Goal: Task Accomplishment & Management: Complete application form

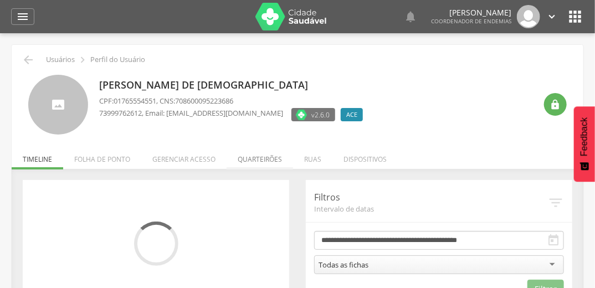
click at [261, 160] on li "Quarteirões" at bounding box center [260, 156] width 66 height 26
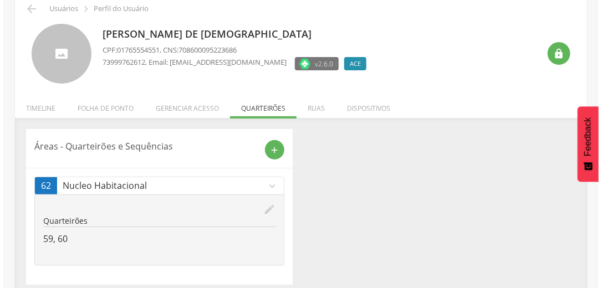
scroll to position [58, 0]
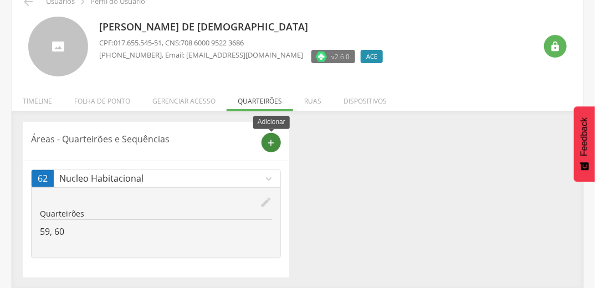
click at [274, 136] on div "add" at bounding box center [270, 142] width 19 height 19
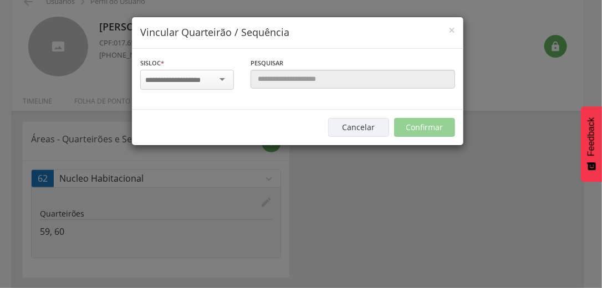
click at [218, 72] on div at bounding box center [187, 80] width 94 height 20
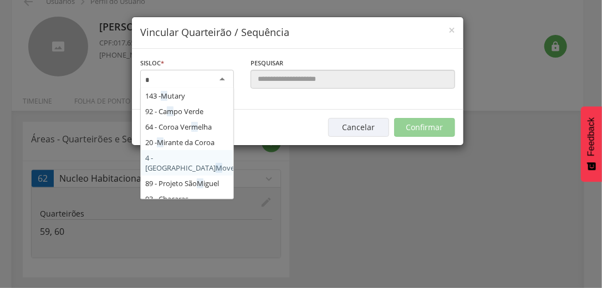
type input "**"
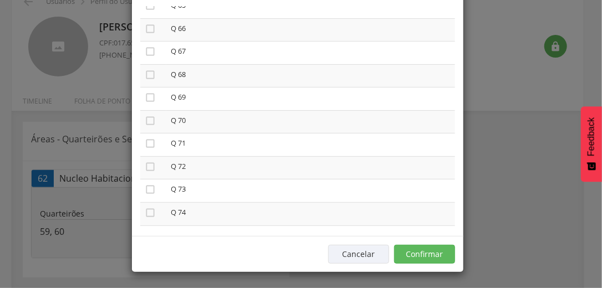
scroll to position [1463, 0]
click at [146, 123] on icon "" at bounding box center [150, 117] width 11 height 11
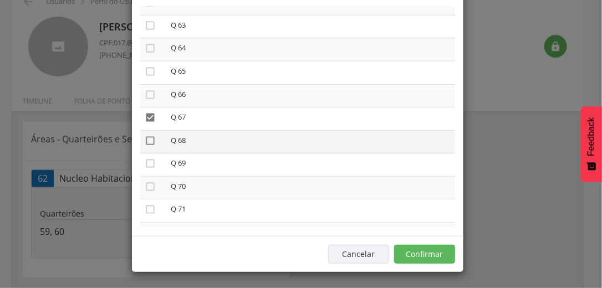
click at [145, 146] on icon "" at bounding box center [150, 140] width 11 height 11
click at [411, 246] on button "Confirmar" at bounding box center [424, 254] width 61 height 19
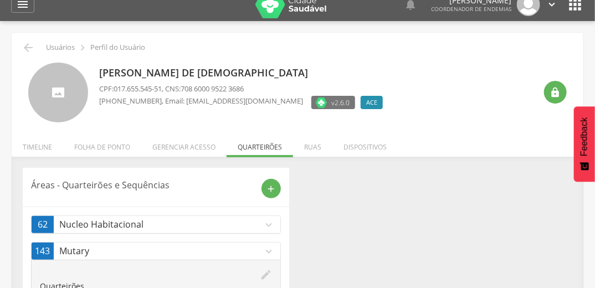
scroll to position [0, 0]
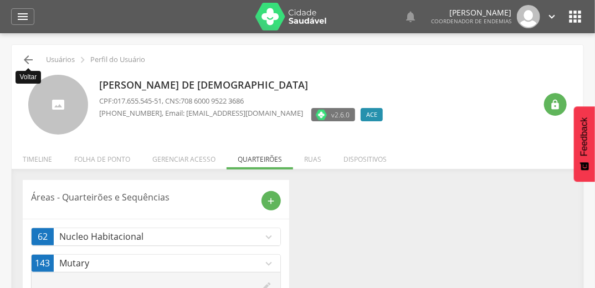
click at [27, 59] on icon "" at bounding box center [28, 59] width 13 height 13
